Goal: Transaction & Acquisition: Subscribe to service/newsletter

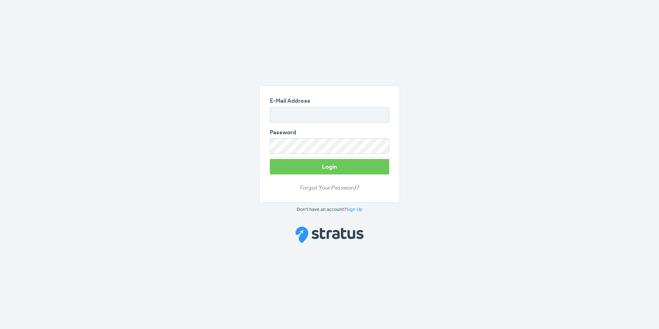
click at [328, 234] on img at bounding box center [329, 234] width 69 height 17
click at [326, 234] on img at bounding box center [329, 234] width 69 height 17
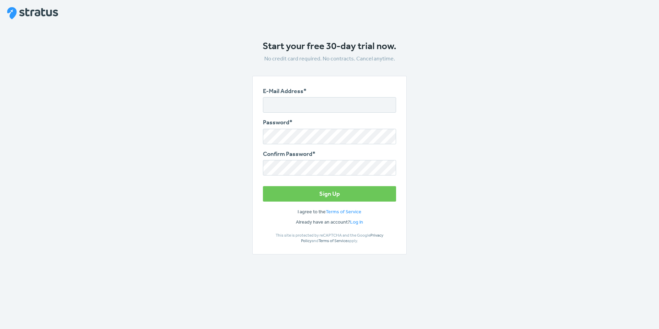
click at [291, 102] on input "E-Mail Address*" at bounding box center [329, 104] width 133 height 15
click at [385, 328] on com-1password-button at bounding box center [329, 329] width 659 height 0
click at [282, 109] on input "E-Mail Address*" at bounding box center [329, 104] width 133 height 15
click at [281, 102] on input "E-Mail Address*" at bounding box center [329, 104] width 133 height 15
click at [383, 328] on com-1password-button at bounding box center [329, 329] width 659 height 0
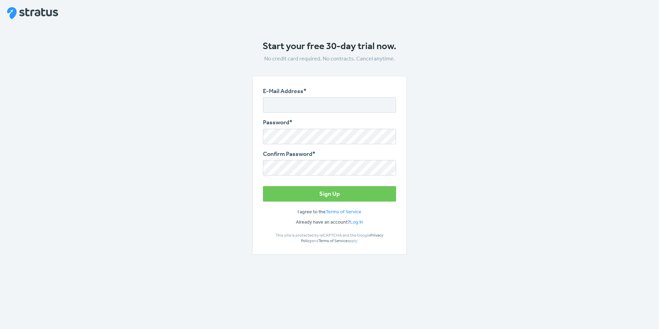
click at [280, 103] on input "E-Mail Address*" at bounding box center [329, 104] width 133 height 15
type input "siyak@flowsa.com"
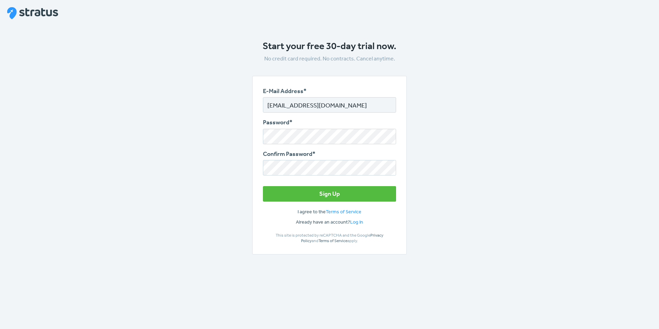
click at [294, 192] on button "Sign Up" at bounding box center [329, 193] width 133 height 15
